Goal: Communication & Community: Share content

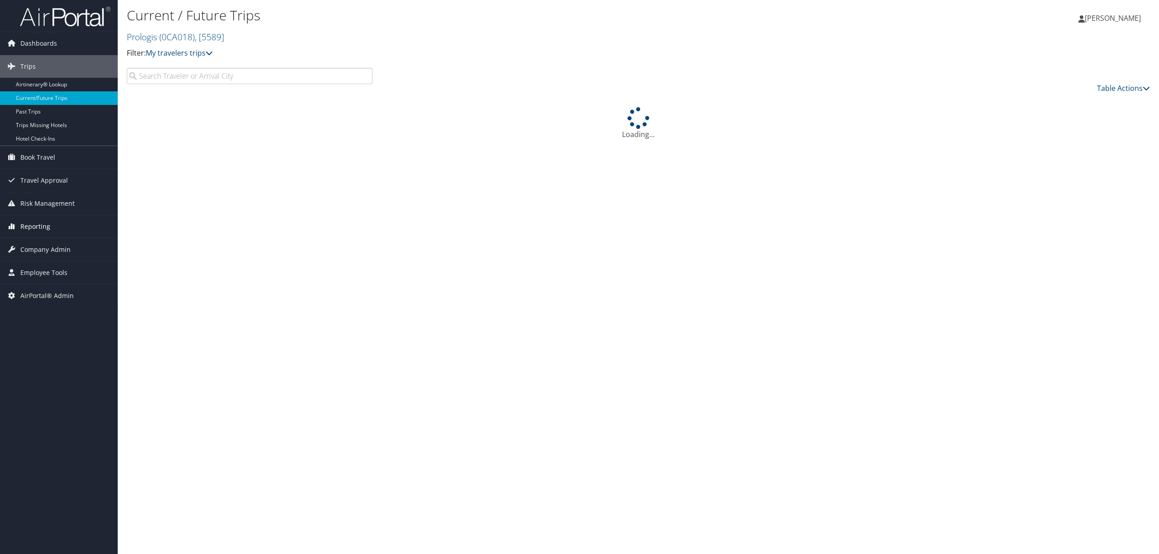
click at [51, 229] on link "Reporting" at bounding box center [59, 226] width 118 height 23
click at [49, 302] on link "Domo" at bounding box center [59, 299] width 118 height 14
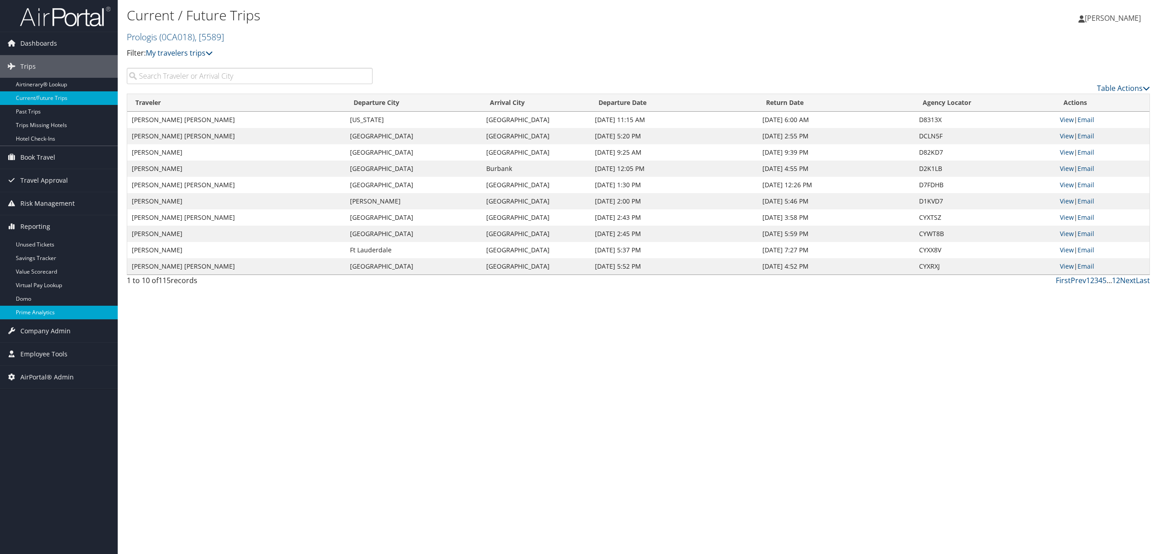
click at [38, 314] on link "Prime Analytics" at bounding box center [59, 313] width 118 height 14
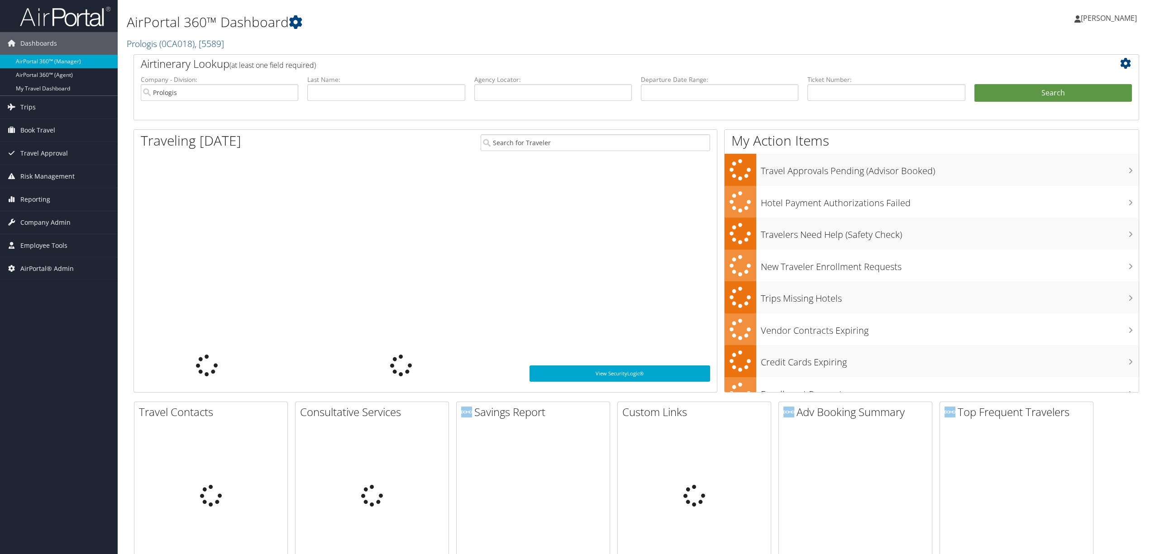
click at [47, 110] on link "Trips" at bounding box center [59, 107] width 118 height 23
click at [0, 0] on link "Airtinerary® Lookup" at bounding box center [0, 0] width 0 height 0
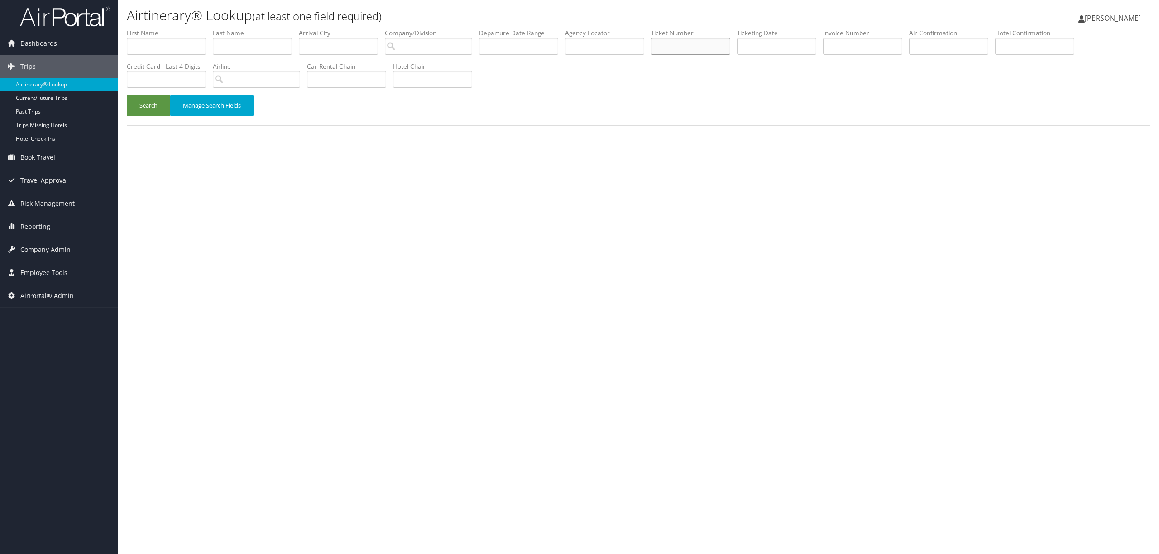
click at [686, 48] on input "text" at bounding box center [690, 46] width 79 height 17
paste input "8900897907854"
type input "8900897907854"
click at [147, 110] on button "Search" at bounding box center [148, 105] width 43 height 21
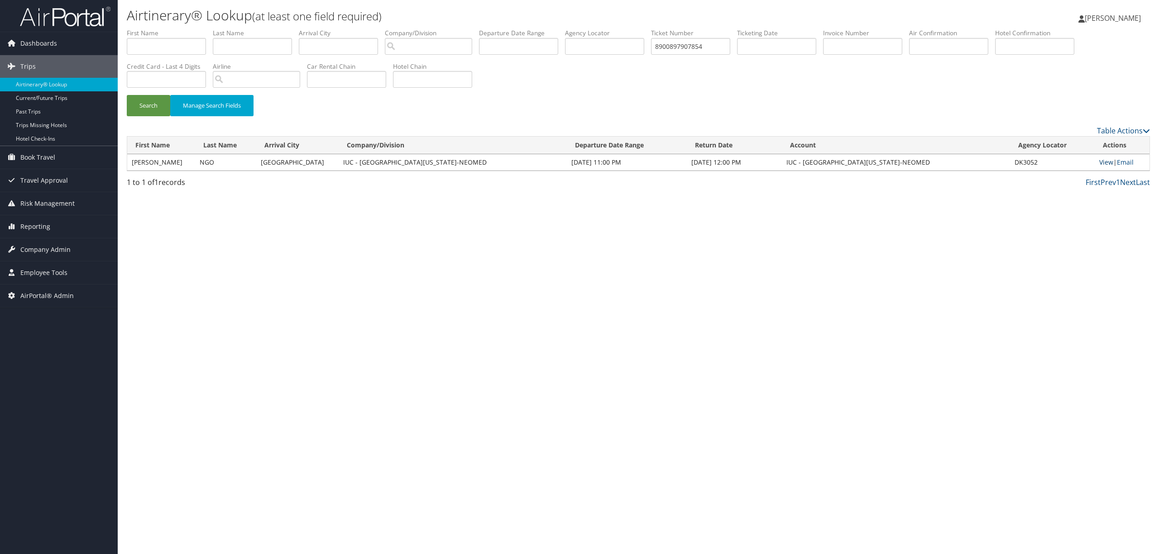
click at [1102, 160] on link "View" at bounding box center [1106, 162] width 14 height 9
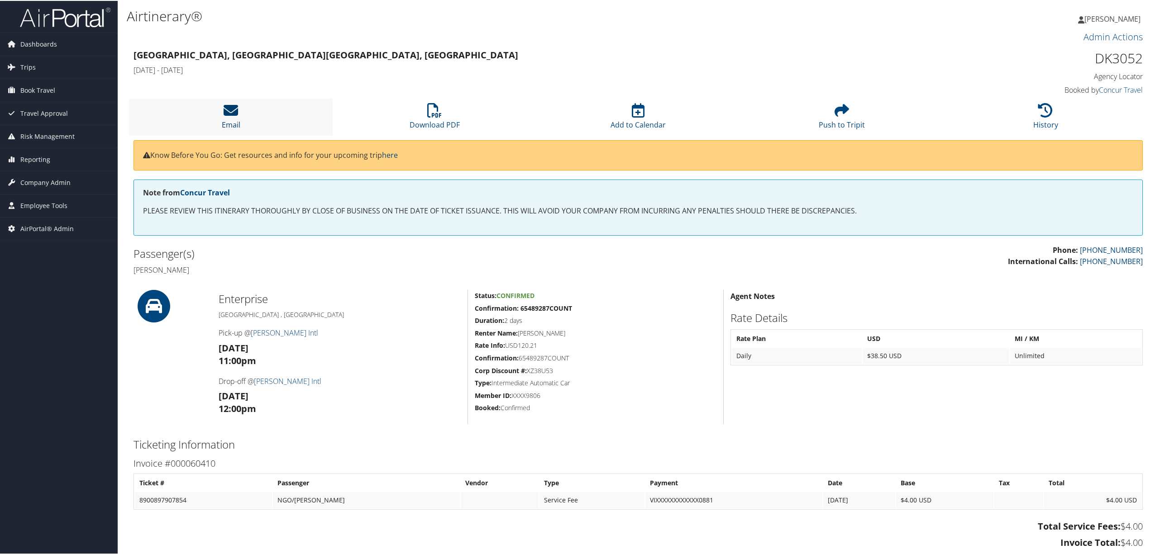
click at [228, 114] on icon at bounding box center [231, 109] width 14 height 14
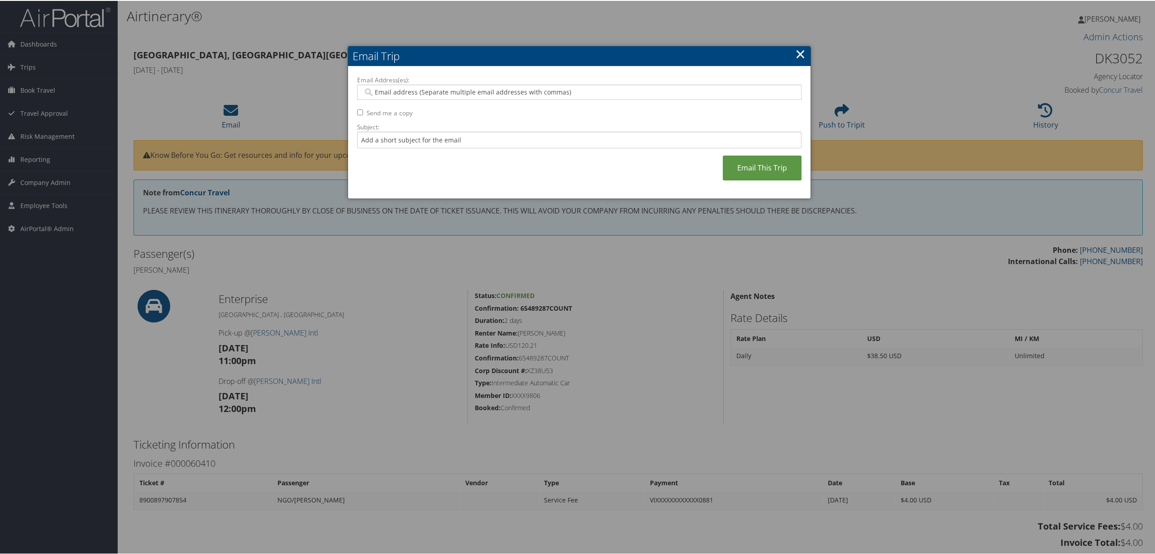
click at [446, 91] on input "Email Address(es):" at bounding box center [578, 91] width 431 height 9
paste input "aconner@neomed.edu"
type input "aconner@neomed.edu"
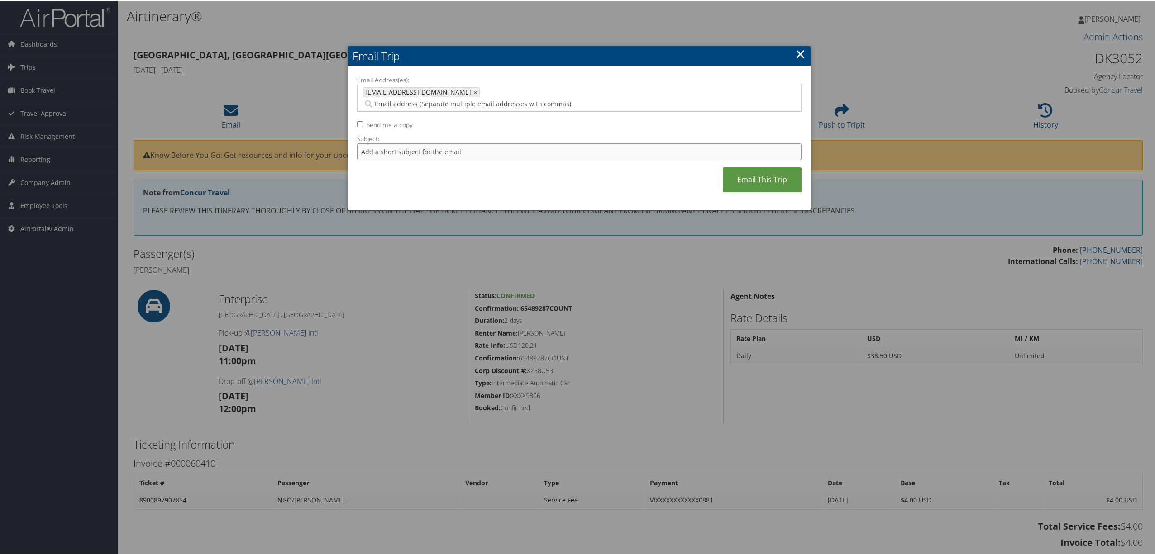
click at [430, 143] on input "Subject:" at bounding box center [579, 151] width 444 height 17
type input "4.00 service fee for Khiet Ngo rental car"
click at [772, 167] on link "Email This Trip" at bounding box center [762, 179] width 79 height 25
